Goal: Navigation & Orientation: Find specific page/section

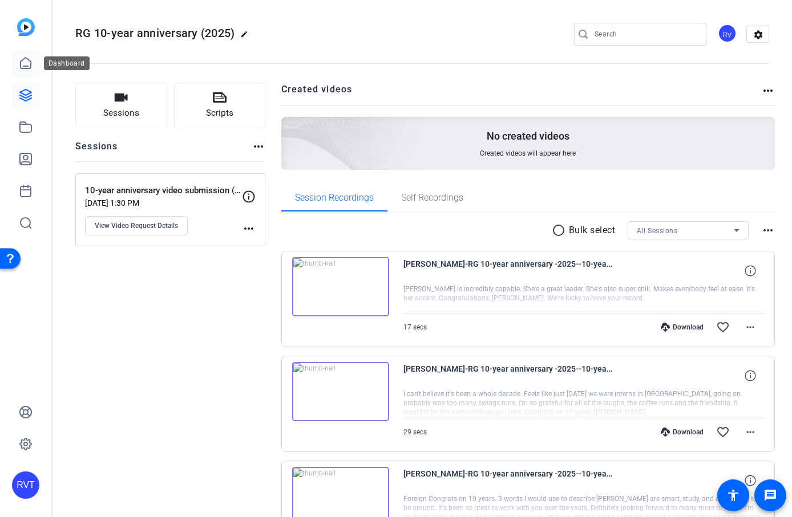
click at [26, 75] on link at bounding box center [25, 63] width 27 height 27
